Goal: Browse casually

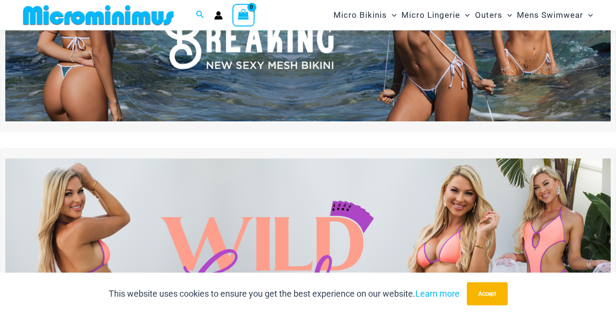
scroll to position [142, 0]
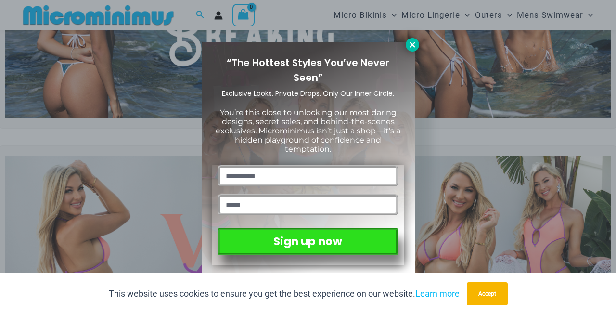
click at [410, 49] on button at bounding box center [412, 44] width 13 height 13
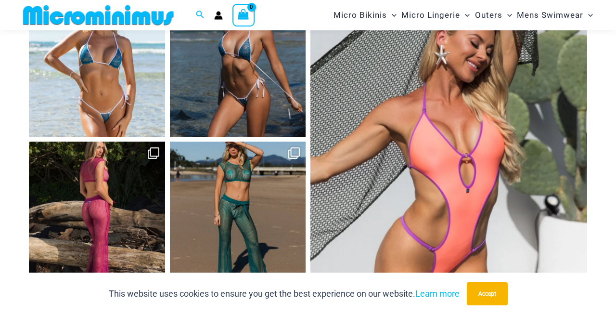
scroll to position [4020, 0]
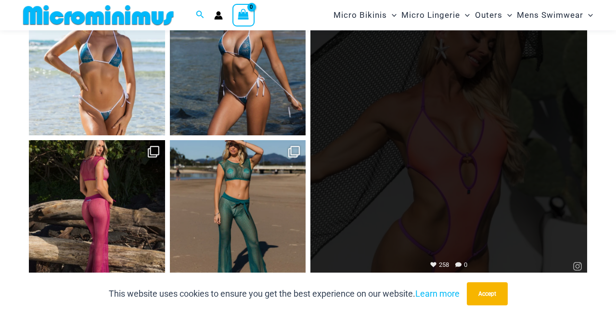
click at [384, 57] on link "Open" at bounding box center [449, 137] width 277 height 277
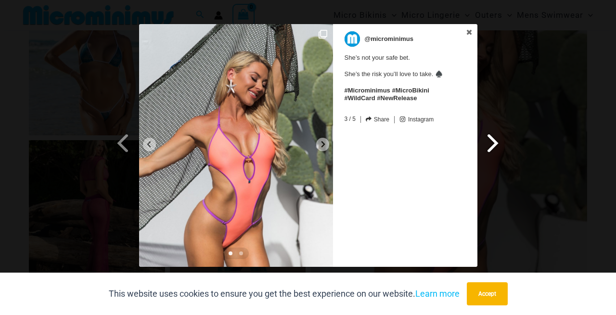
click at [508, 142] on link "Next Slide" at bounding box center [495, 133] width 34 height 219
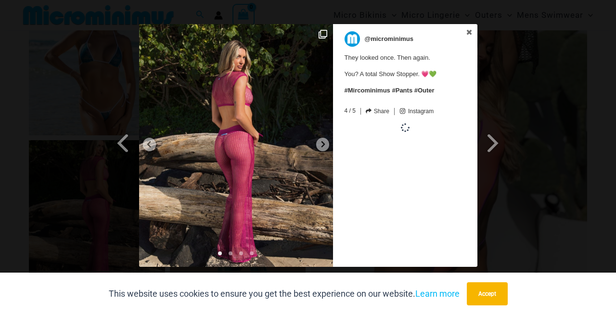
click at [104, 142] on div "Previous Slide Next Slide @microminimus They looked once. Then again. You? A to…" at bounding box center [308, 146] width 616 height 245
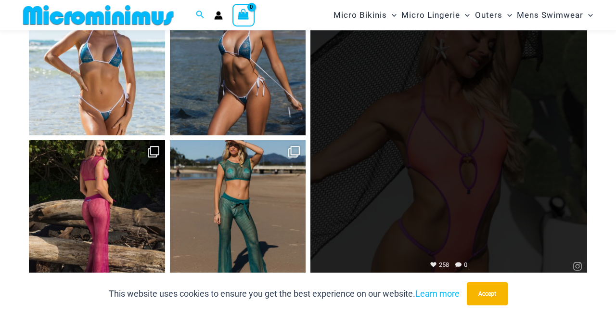
click at [371, 93] on link "Open" at bounding box center [449, 137] width 277 height 277
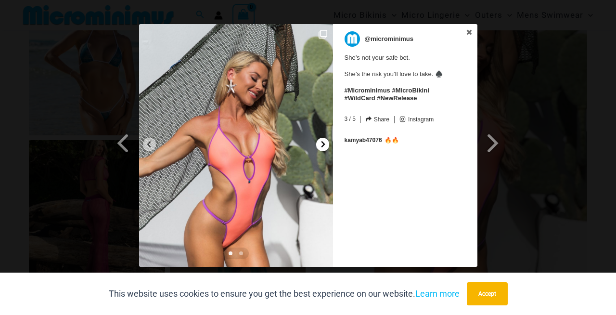
click at [322, 144] on icon at bounding box center [323, 144] width 7 height 7
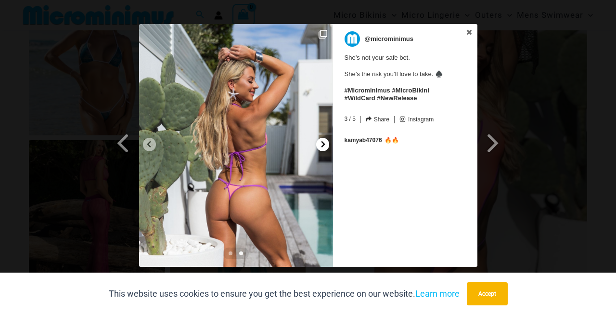
click at [322, 144] on icon at bounding box center [323, 144] width 7 height 7
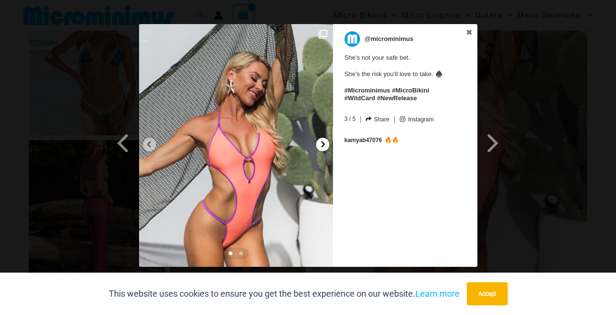
click at [322, 144] on icon at bounding box center [323, 144] width 7 height 7
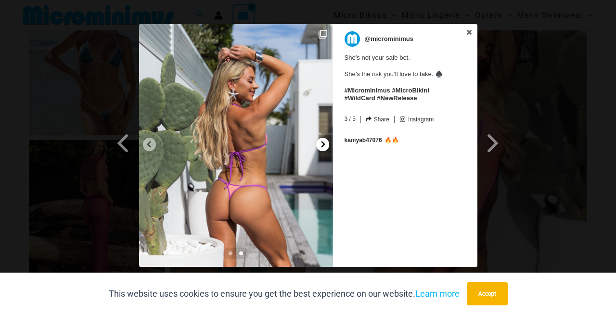
click at [322, 144] on icon at bounding box center [323, 144] width 7 height 7
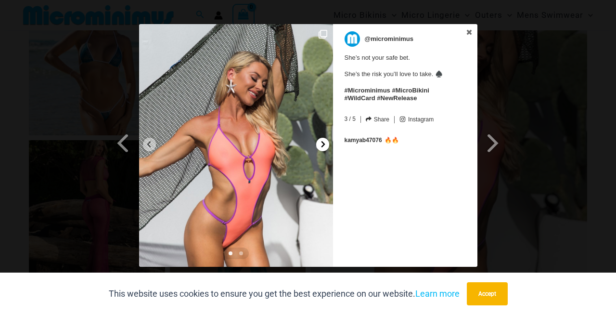
click at [322, 144] on icon at bounding box center [323, 144] width 7 height 7
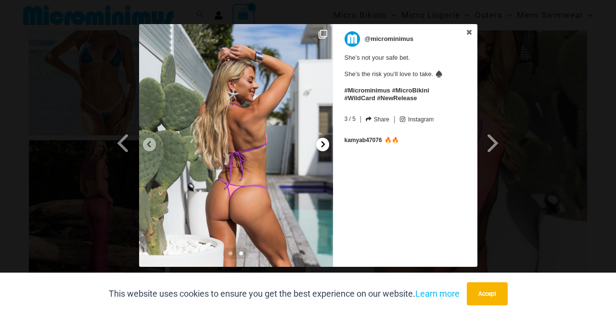
click at [322, 144] on icon at bounding box center [323, 144] width 7 height 7
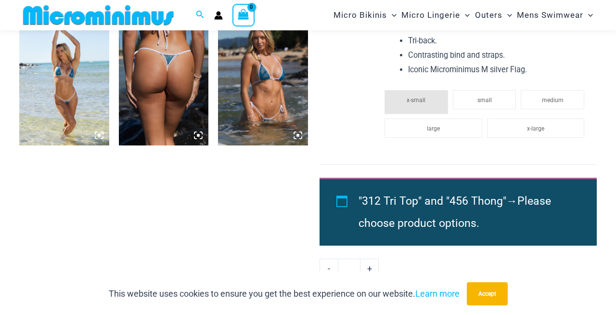
scroll to position [809, 0]
